Goal: Task Accomplishment & Management: Manage account settings

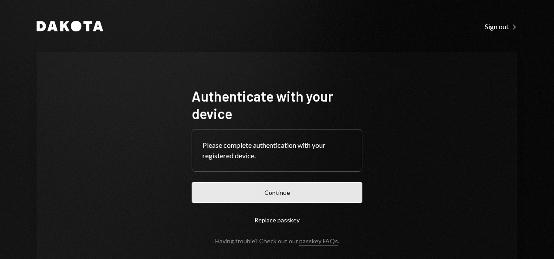
click at [292, 197] on button "Continue" at bounding box center [277, 192] width 171 height 20
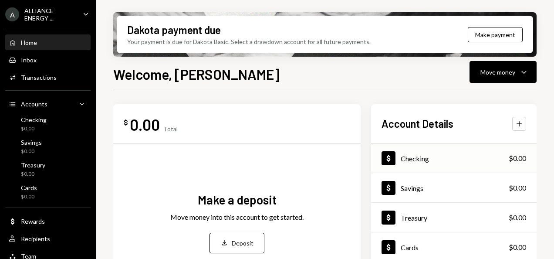
click at [432, 160] on div "Dollar Checking $0.00" at bounding box center [454, 158] width 166 height 28
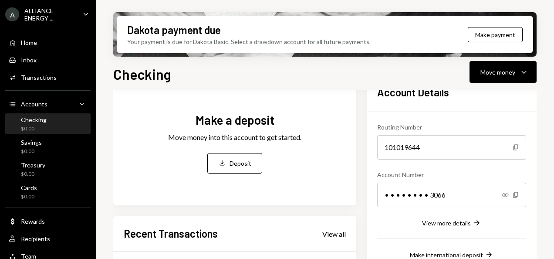
scroll to position [59, 0]
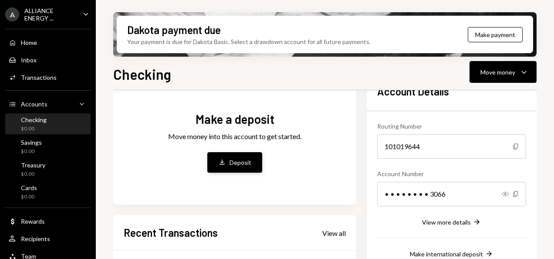
click at [246, 163] on div "Deposit" at bounding box center [241, 162] width 22 height 9
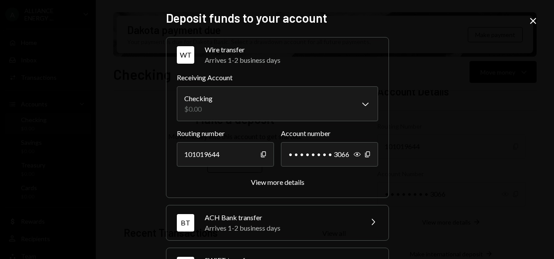
click at [235, 63] on div "Arrives 1-2 business days" at bounding box center [291, 60] width 173 height 10
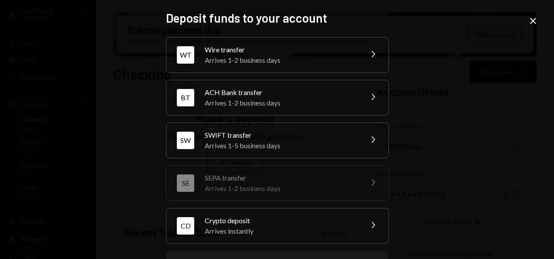
click at [248, 226] on div "Arrives instantly" at bounding box center [281, 231] width 153 height 10
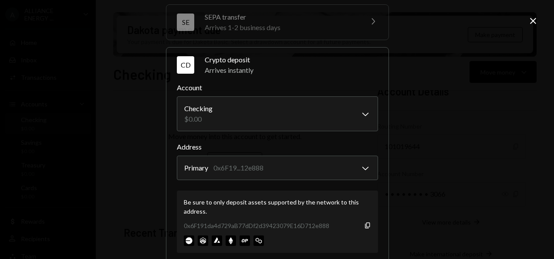
scroll to position [150, 0]
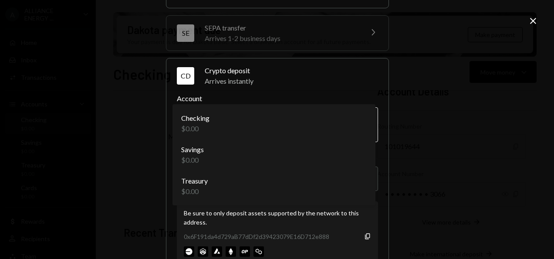
click at [292, 129] on body "A ALLIANCE ENERGY ... Caret Down Home Home Inbox Inbox Activities Transactions …" at bounding box center [277, 129] width 554 height 259
click at [309, 82] on div "Arrives instantly" at bounding box center [291, 81] width 173 height 10
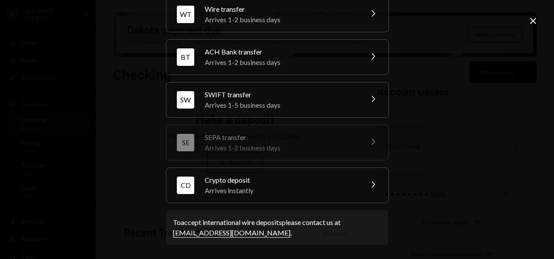
scroll to position [39, 0]
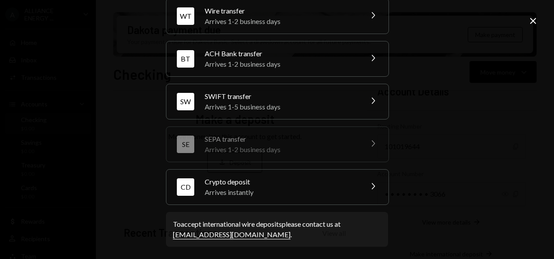
click at [275, 191] on div "Arrives instantly" at bounding box center [281, 192] width 153 height 10
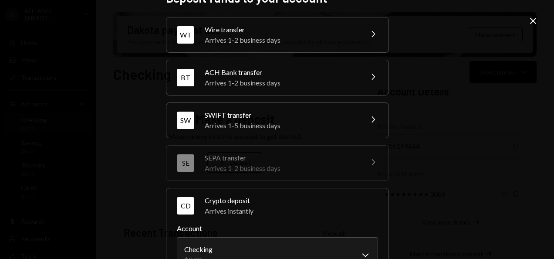
scroll to position [0, 0]
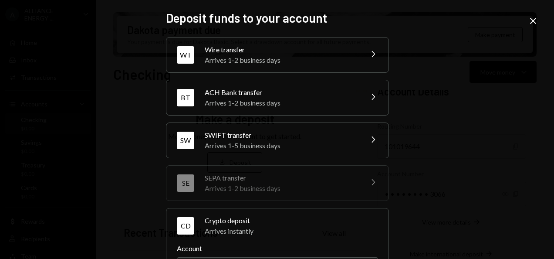
click at [249, 92] on div "ACH Bank transfer" at bounding box center [281, 92] width 153 height 10
